Goal: Task Accomplishment & Management: Manage account settings

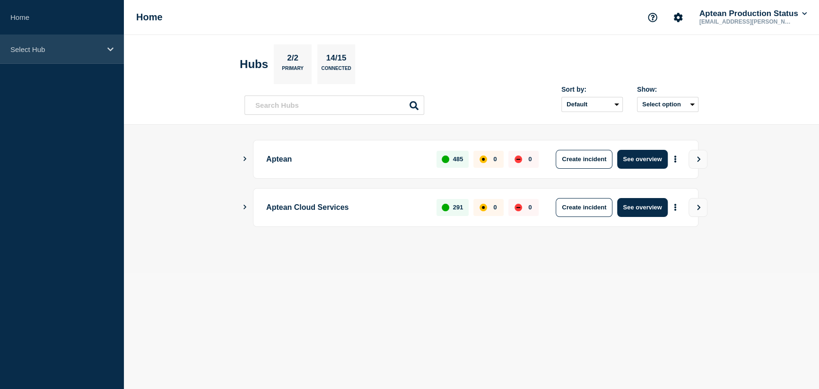
click at [44, 45] on p "Select Hub" at bounding box center [55, 49] width 91 height 8
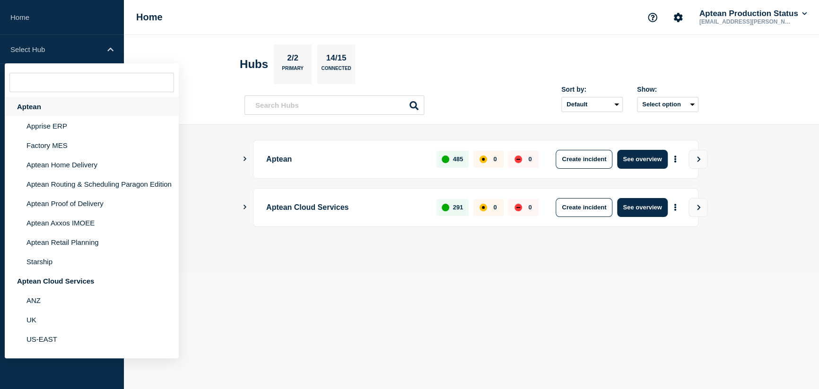
click at [36, 108] on div "Aptean" at bounding box center [92, 106] width 174 height 19
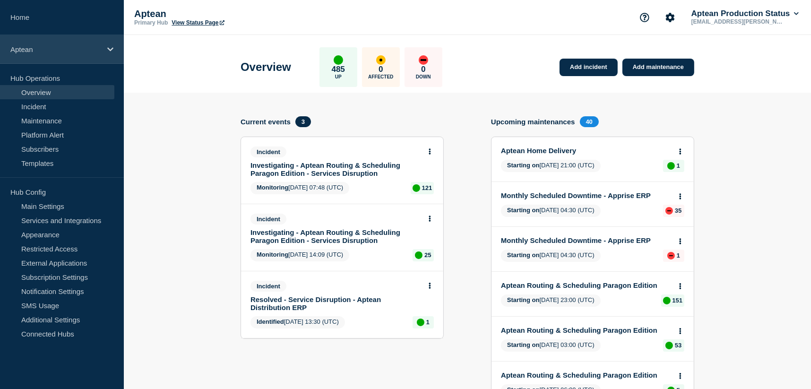
click at [55, 56] on div "Aptean" at bounding box center [62, 49] width 124 height 29
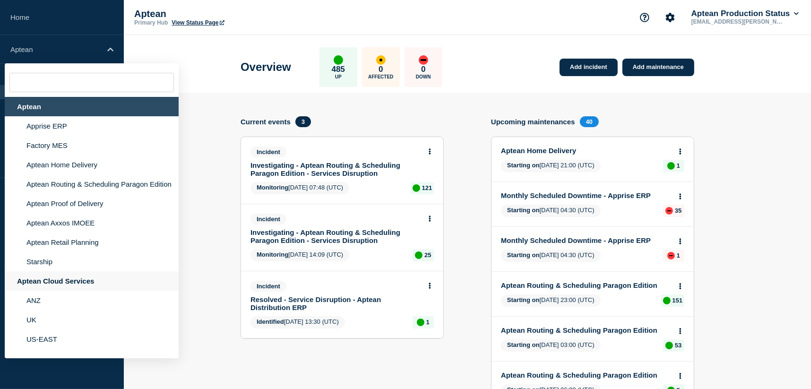
click at [44, 291] on div "Aptean Cloud Services" at bounding box center [92, 280] width 174 height 19
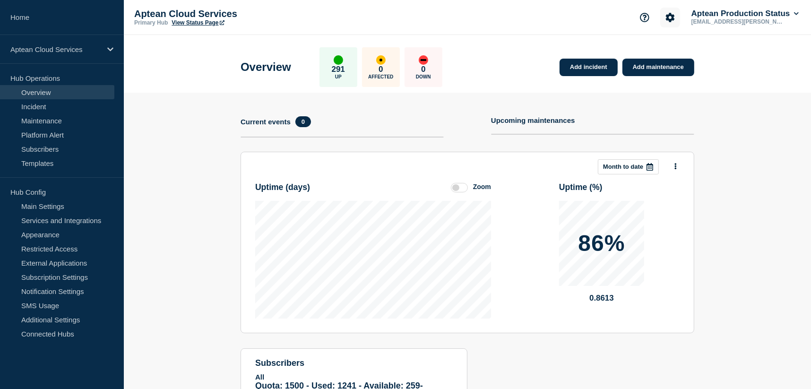
click at [660, 18] on button "Account settings" at bounding box center [670, 18] width 20 height 20
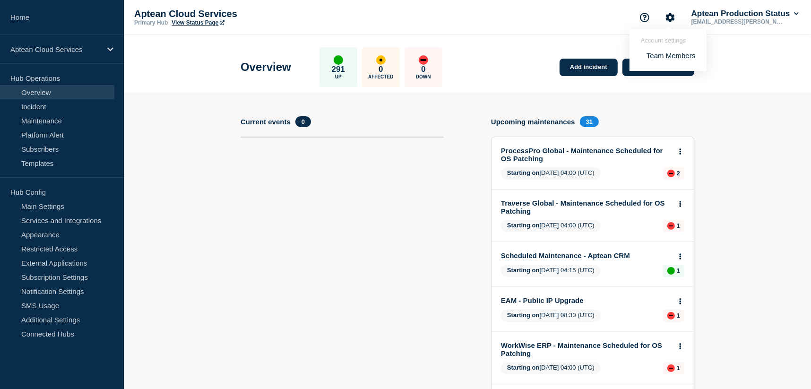
click at [658, 55] on link "Team Members" at bounding box center [671, 56] width 49 height 8
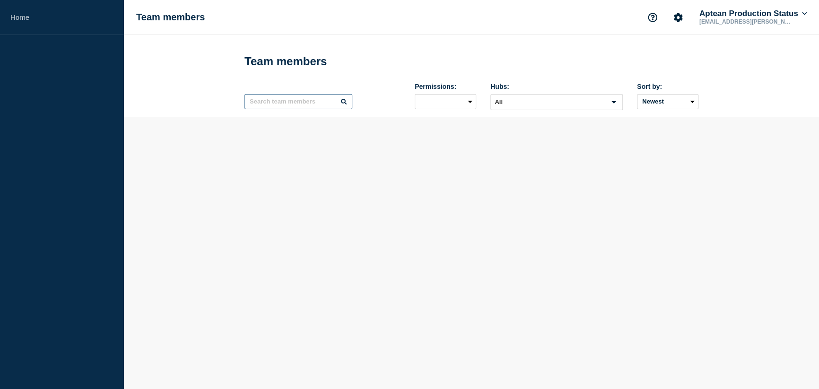
click at [292, 102] on input "text" at bounding box center [298, 101] width 108 height 15
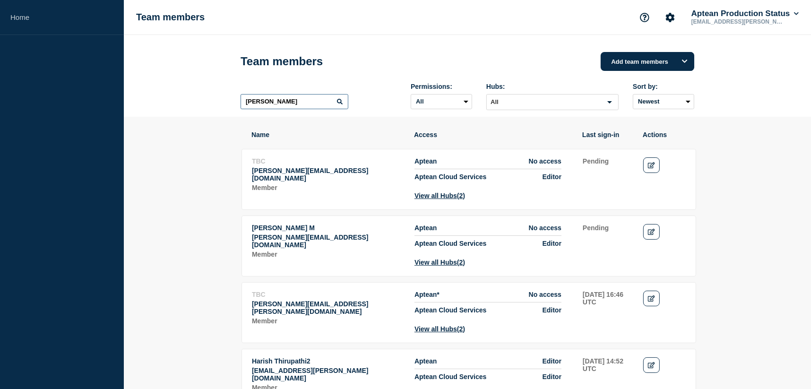
type input "[PERSON_NAME]"
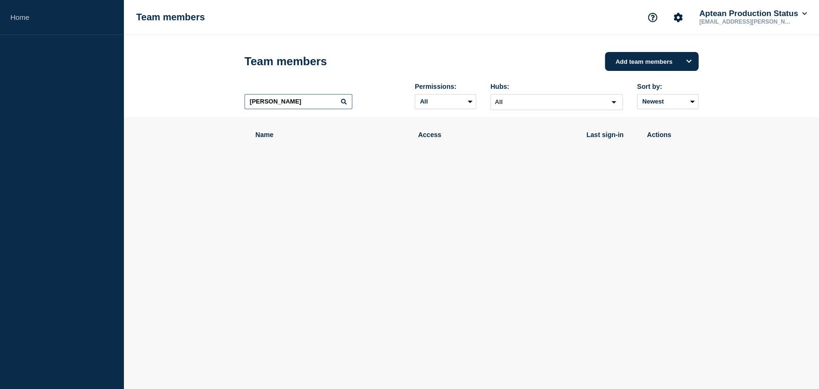
click at [336, 102] on input "[PERSON_NAME]" at bounding box center [298, 101] width 108 height 15
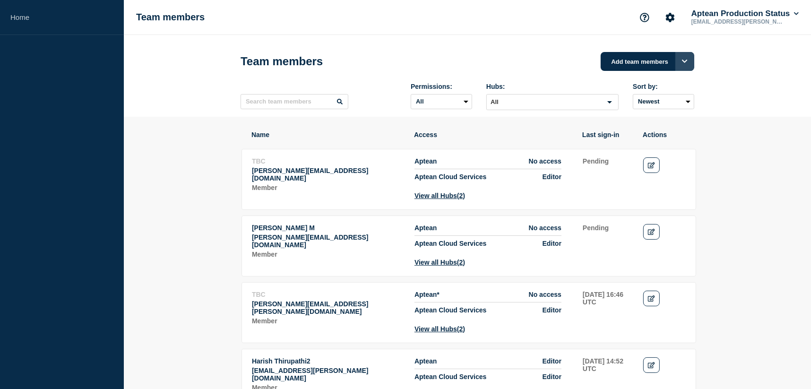
click at [688, 66] on button "Options" at bounding box center [684, 61] width 19 height 19
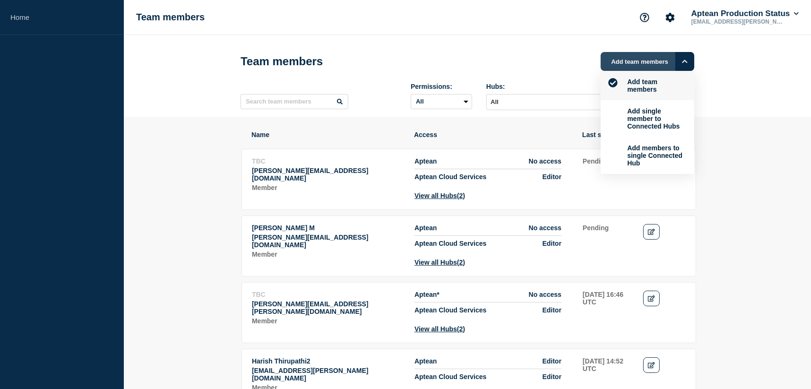
click at [614, 63] on button "Add team members" at bounding box center [648, 61] width 94 height 19
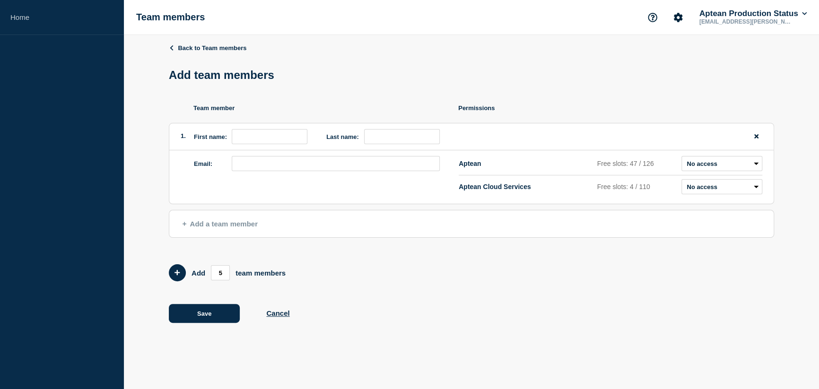
click at [201, 129] on div "1. First name: Last name:" at bounding box center [471, 136] width 604 height 27
click at [265, 143] on input "first name" at bounding box center [270, 136] width 76 height 15
drag, startPoint x: 294, startPoint y: 246, endPoint x: 302, endPoint y: 229, distance: 19.0
click at [302, 233] on div "Back to Team members Add team members Team member Permissions 1. First name: La…" at bounding box center [471, 190] width 605 height 311
drag, startPoint x: 302, startPoint y: 229, endPoint x: 276, endPoint y: 138, distance: 94.8
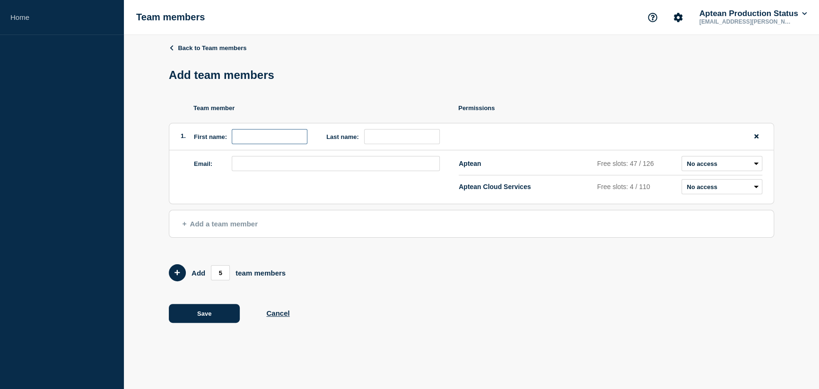
click at [276, 138] on input "first name" at bounding box center [270, 136] width 76 height 15
click at [267, 138] on input "first name" at bounding box center [270, 136] width 76 height 15
paste input "[PERSON_NAME]"
type input "[PERSON_NAME]"
paste input "[PERSON_NAME]"
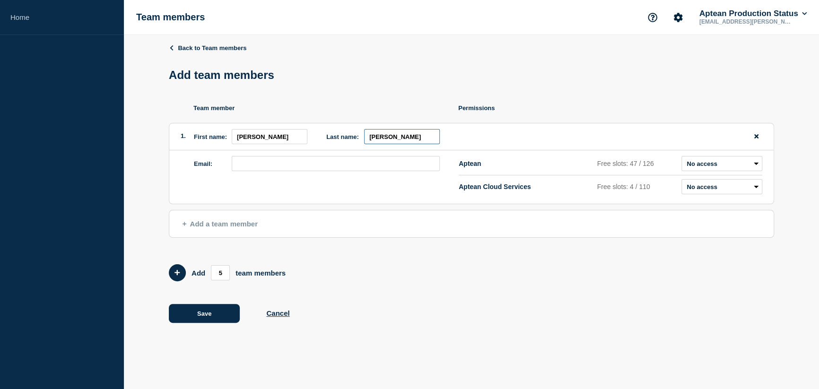
click at [412, 133] on input "[PERSON_NAME]" at bounding box center [402, 136] width 76 height 15
paste input "[PERSON_NAME]"
type input "[PERSON_NAME]"
drag, startPoint x: 370, startPoint y: 170, endPoint x: 387, endPoint y: 161, distance: 19.5
click at [370, 170] on input "email" at bounding box center [336, 163] width 208 height 15
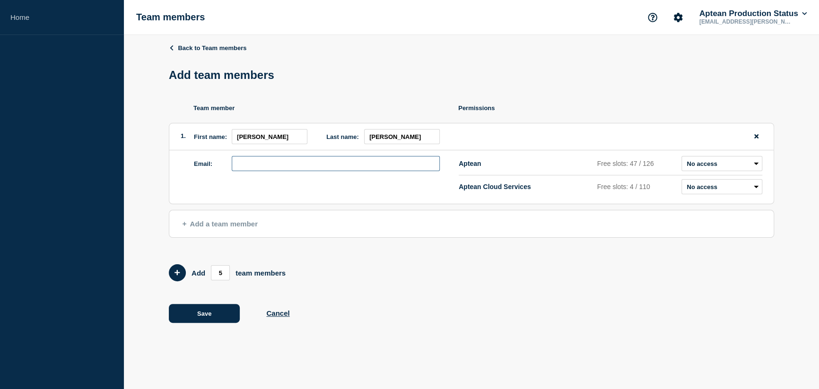
click at [281, 162] on input "email" at bounding box center [336, 163] width 208 height 15
paste input "[PERSON_NAME][EMAIL_ADDRESS][PERSON_NAME][DOMAIN_NAME]"
type input "[PERSON_NAME][EMAIL_ADDRESS][PERSON_NAME][DOMAIN_NAME]"
drag, startPoint x: 667, startPoint y: 318, endPoint x: 669, endPoint y: 306, distance: 11.9
click at [668, 318] on div "Save Cancel" at bounding box center [471, 313] width 605 height 19
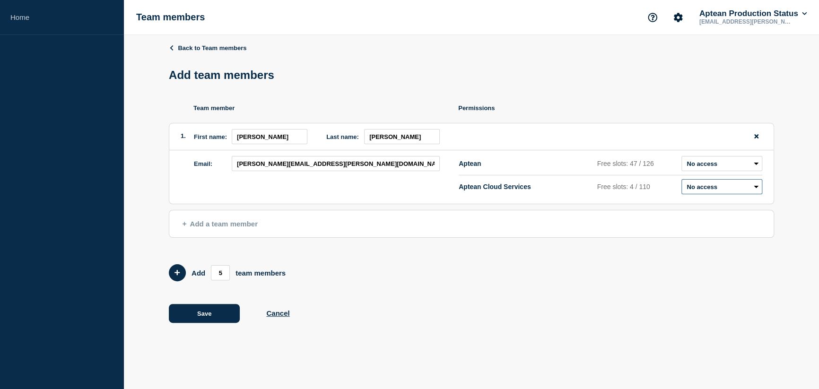
click at [753, 189] on select "Admin Manager Editor No access" at bounding box center [721, 186] width 81 height 15
select select "1"
click at [681, 181] on select "Admin Manager Editor No access" at bounding box center [721, 186] width 81 height 15
click at [726, 268] on form "Add 5 team members" at bounding box center [471, 272] width 605 height 17
click at [191, 315] on button "Save" at bounding box center [204, 313] width 71 height 19
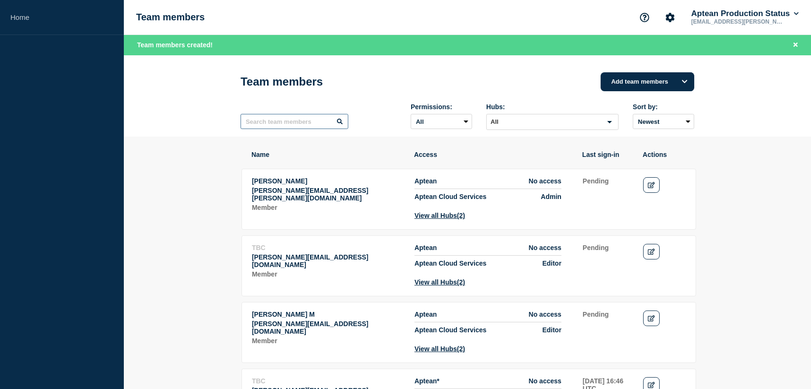
click at [266, 126] on input "text" at bounding box center [295, 121] width 108 height 15
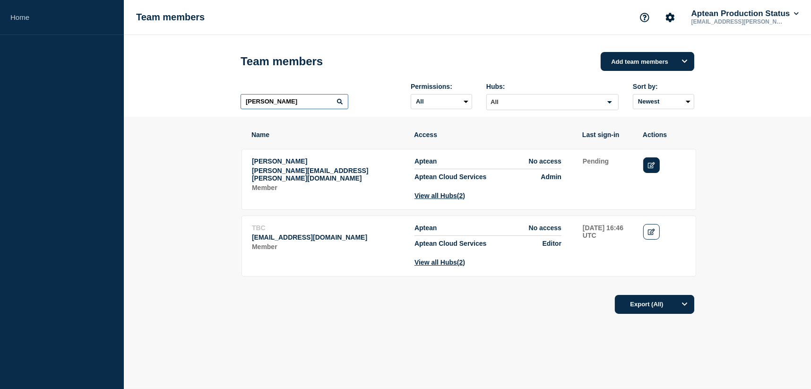
type input "[PERSON_NAME]"
click at [653, 163] on link "Edit" at bounding box center [651, 165] width 17 height 16
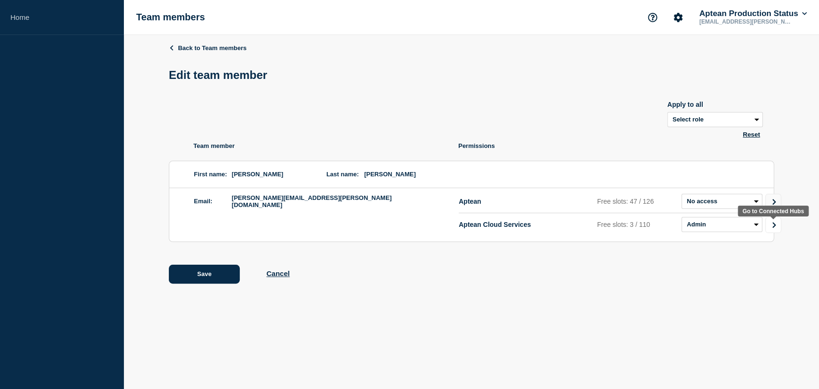
click at [775, 224] on icon "Go to Connected Hubs" at bounding box center [773, 225] width 7 height 6
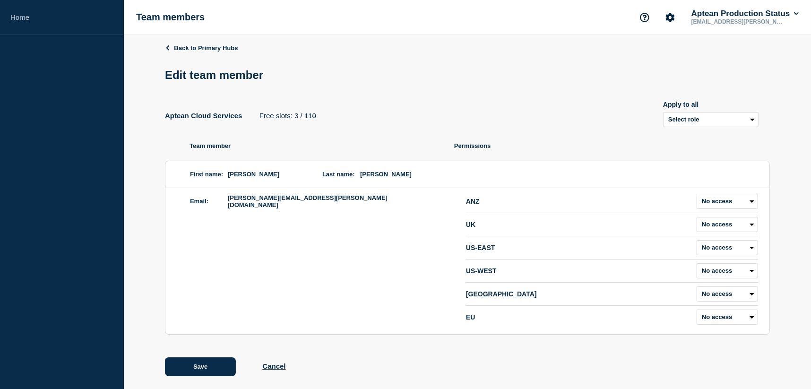
click at [718, 112] on div "Apply to all Select role Admin Manager Editor" at bounding box center [710, 114] width 95 height 26
click at [713, 120] on select "Select role Admin Manager Editor" at bounding box center [710, 119] width 95 height 15
select select "1"
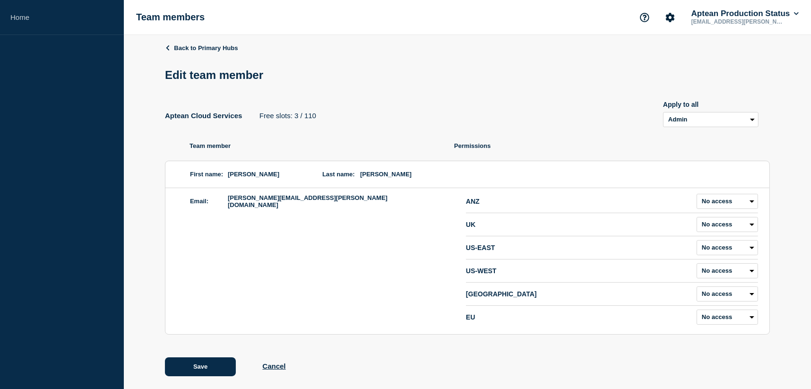
select select "1"
click at [623, 164] on div "First name: [PERSON_NAME] Last name: [PERSON_NAME]" at bounding box center [467, 174] width 604 height 27
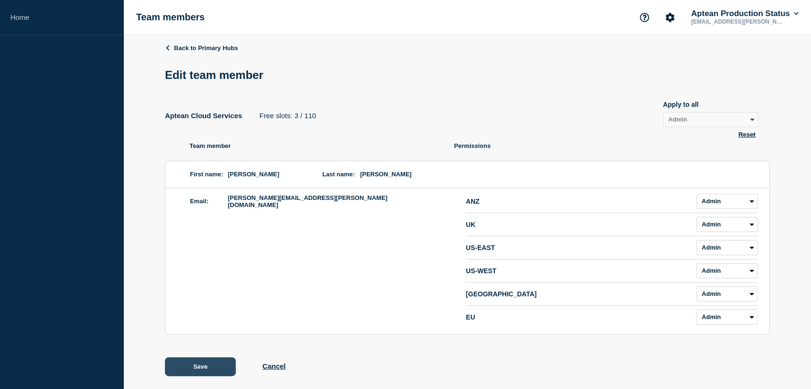
click at [194, 368] on button "Save" at bounding box center [200, 366] width 71 height 19
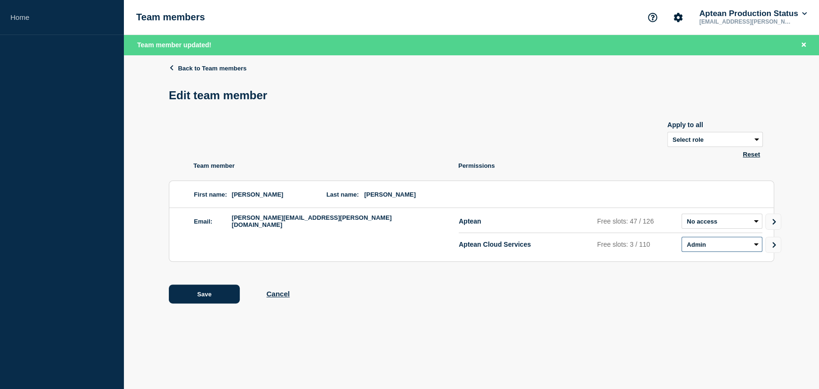
click at [720, 242] on select "Admin Manager Editor No access" at bounding box center [721, 244] width 81 height 15
select select "2"
click at [681, 239] on select "Admin Manager Editor No access" at bounding box center [721, 244] width 81 height 15
click at [620, 297] on div "Save Cancel" at bounding box center [471, 294] width 605 height 19
click at [774, 245] on icon "Go to Connected Hubs" at bounding box center [773, 245] width 7 height 6
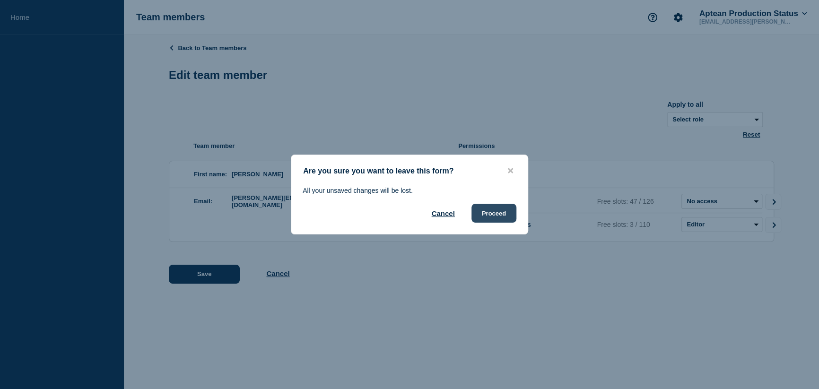
click at [491, 212] on button "Proceed" at bounding box center [493, 213] width 45 height 19
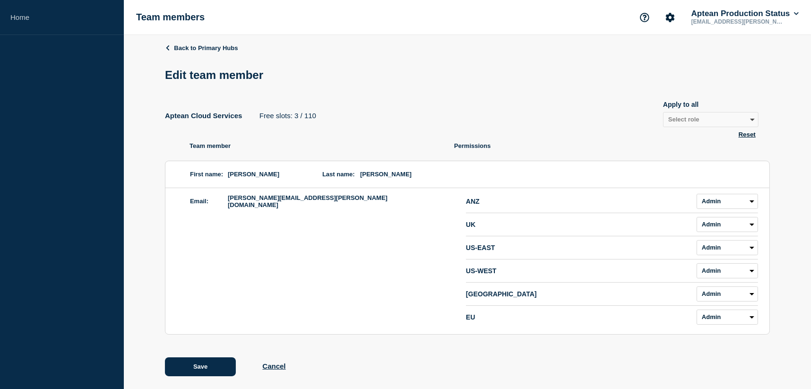
click at [744, 135] on button "Reset" at bounding box center [747, 134] width 23 height 8
select select "3"
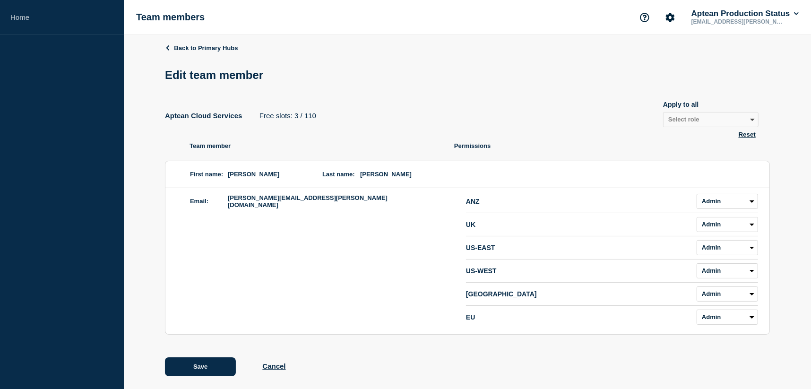
select select "3"
click at [742, 123] on select "Select role Admin Manager Editor" at bounding box center [710, 119] width 95 height 15
select select "2"
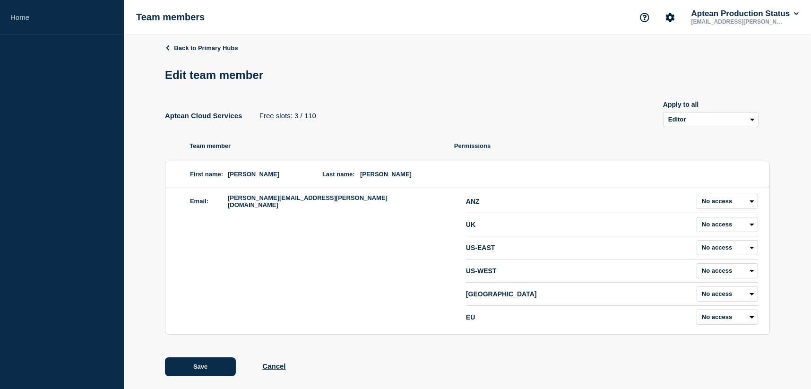
select select "2"
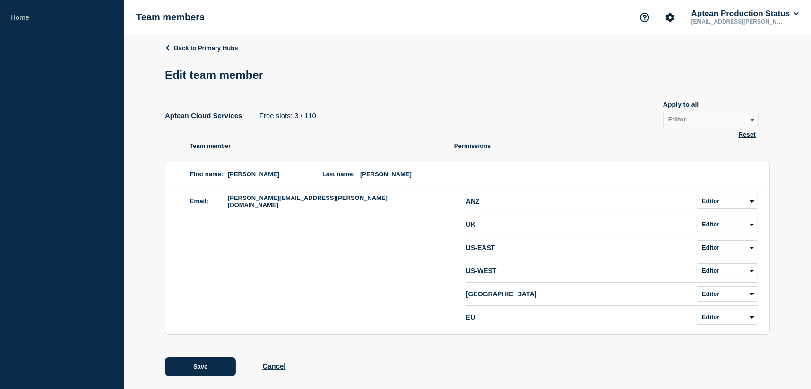
click at [614, 158] on ul "Team member Permissions First name: [PERSON_NAME] Last name: [PERSON_NAME] Emai…" at bounding box center [467, 238] width 605 height 192
click at [206, 365] on button "Save" at bounding box center [200, 366] width 71 height 19
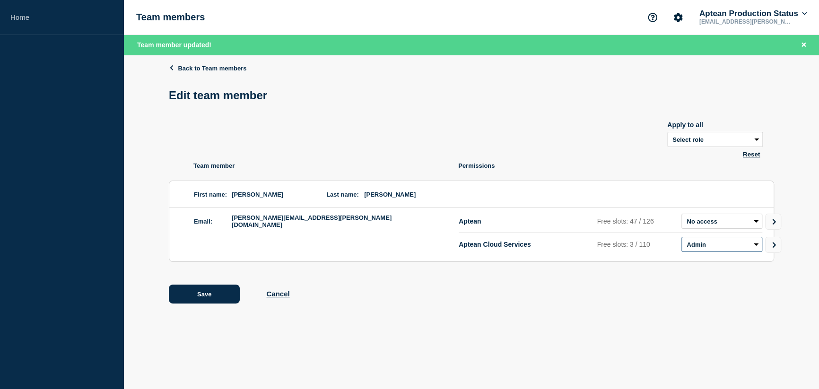
drag, startPoint x: 715, startPoint y: 240, endPoint x: 717, endPoint y: 247, distance: 7.3
click at [715, 241] on select "Admin Manager Editor No access" at bounding box center [721, 244] width 81 height 15
select select "2"
click at [681, 239] on select "Admin Manager Editor No access" at bounding box center [721, 244] width 81 height 15
click at [479, 324] on div "Back to Team members Edit team member Apply to all Select role Admin Manager Ed…" at bounding box center [471, 190] width 605 height 271
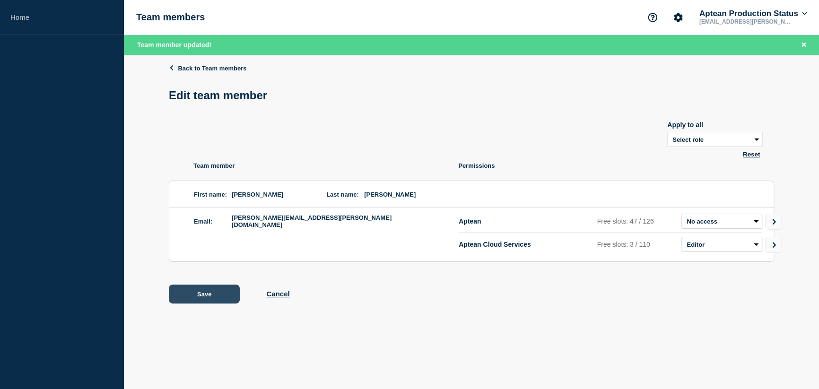
drag, startPoint x: 201, startPoint y: 296, endPoint x: 207, endPoint y: 298, distance: 6.1
click at [201, 295] on button "Save" at bounding box center [204, 294] width 71 height 19
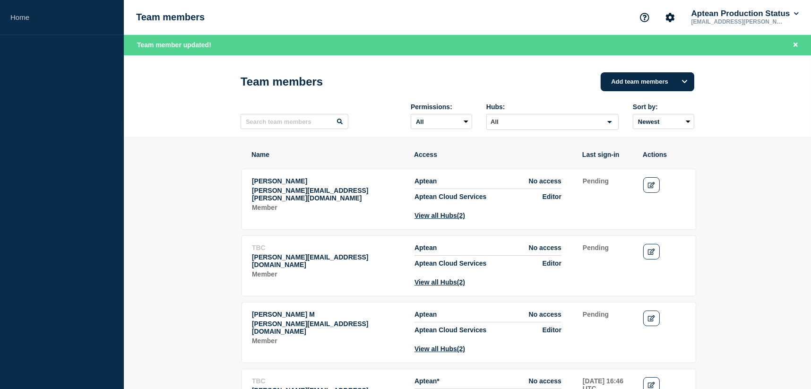
click at [792, 12] on button "Aptean Production Status" at bounding box center [745, 13] width 111 height 9
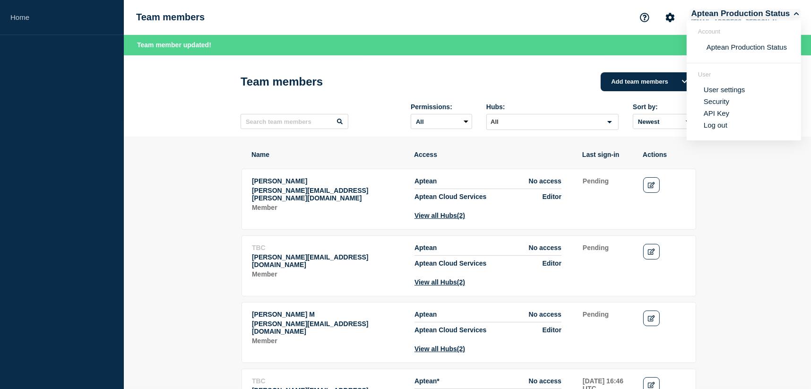
click at [799, 12] on button "Aptean Production Status" at bounding box center [745, 13] width 111 height 9
